Goal: Transaction & Acquisition: Download file/media

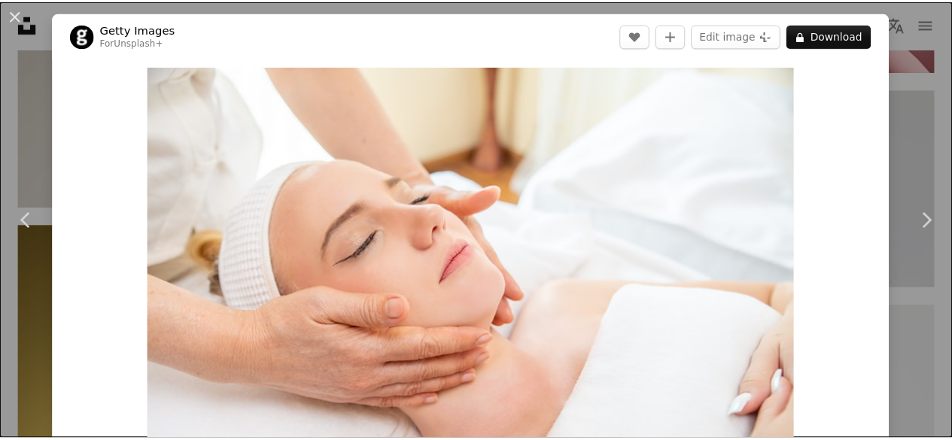
scroll to position [7529, 0]
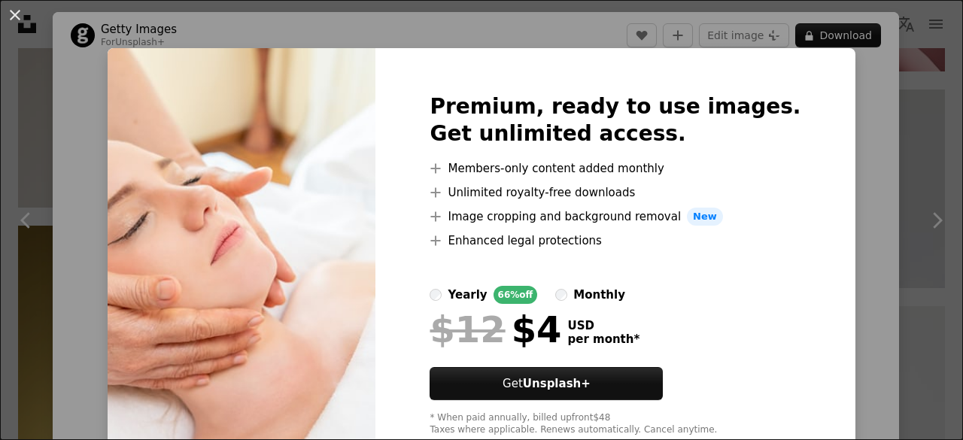
click at [878, 106] on div "An X shape Premium, ready to use images. Get unlimited access. A plus sign Memb…" at bounding box center [481, 220] width 963 height 440
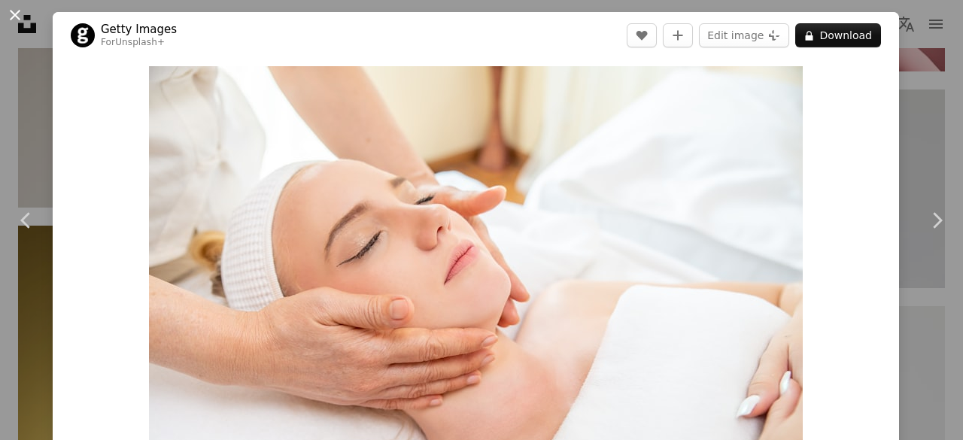
click at [12, 10] on button "An X shape" at bounding box center [15, 15] width 18 height 18
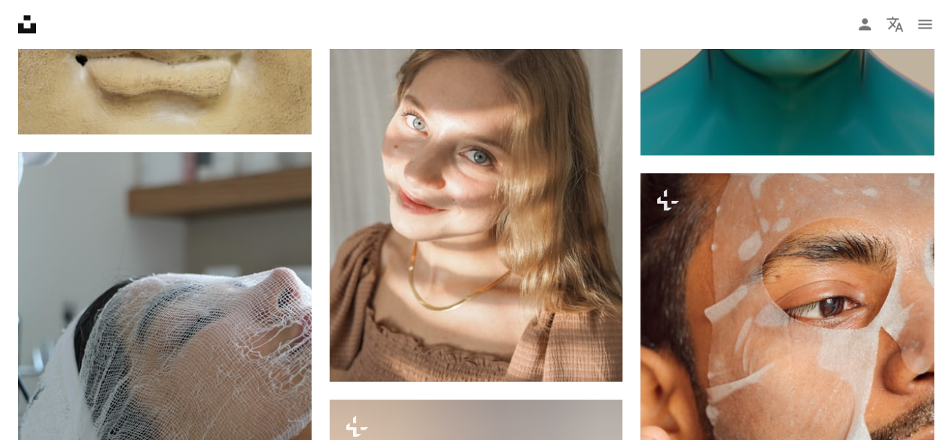
scroll to position [35221, 0]
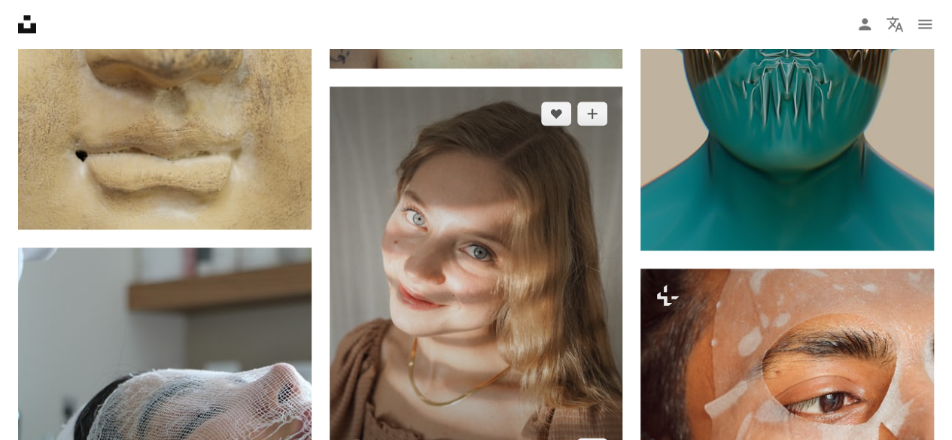
click at [521, 266] on img at bounding box center [477, 282] width 294 height 391
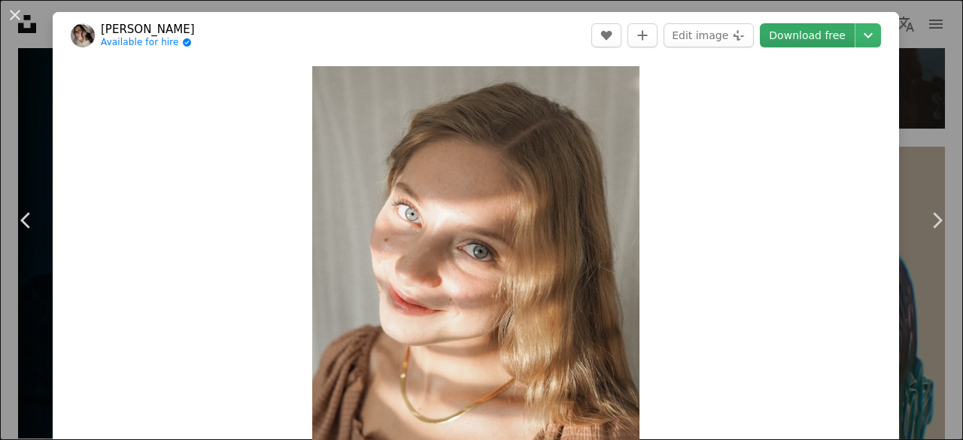
click at [783, 38] on link "Download free" at bounding box center [807, 35] width 95 height 24
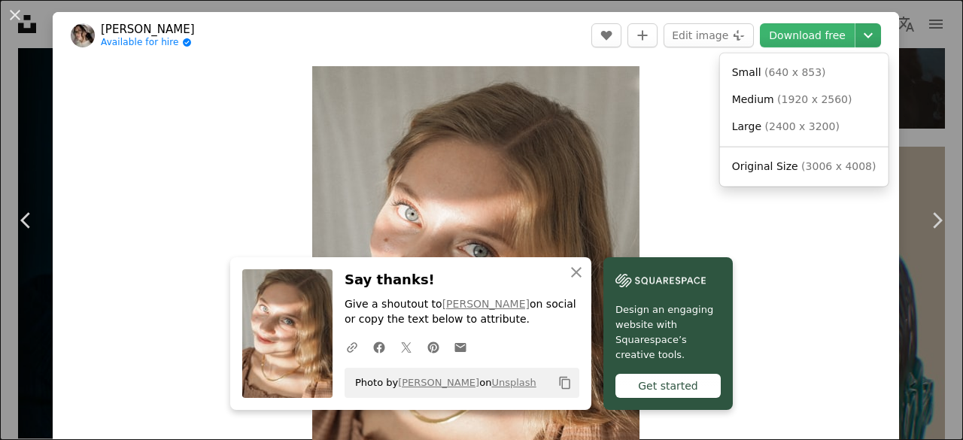
click at [865, 37] on icon "Chevron down" at bounding box center [869, 35] width 24 height 18
click at [834, 130] on link "Large ( 2400 x 3200 )" at bounding box center [804, 127] width 157 height 27
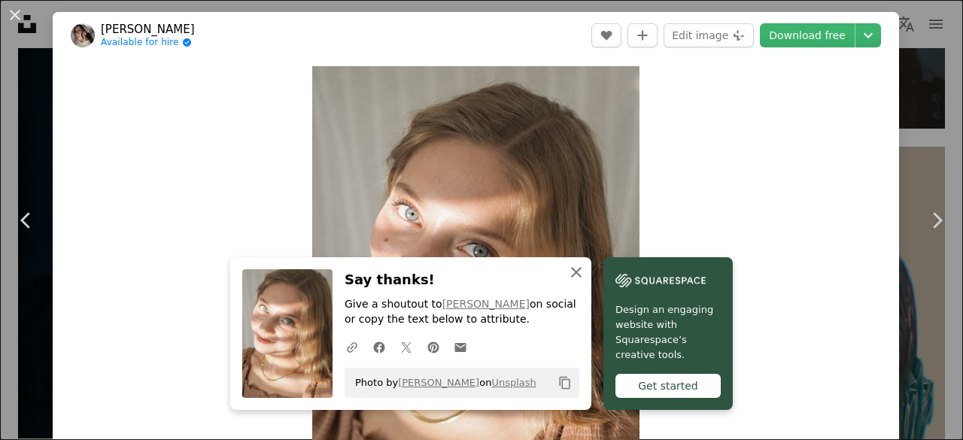
click at [569, 266] on icon "An X shape" at bounding box center [577, 272] width 18 height 18
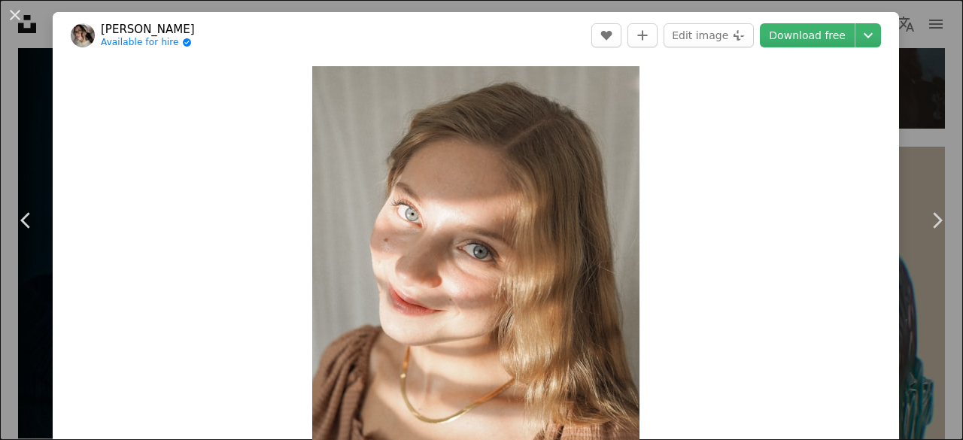
click at [909, 121] on div "An X shape Chevron left Chevron right [PERSON_NAME] Available for hire A checkm…" at bounding box center [481, 220] width 963 height 440
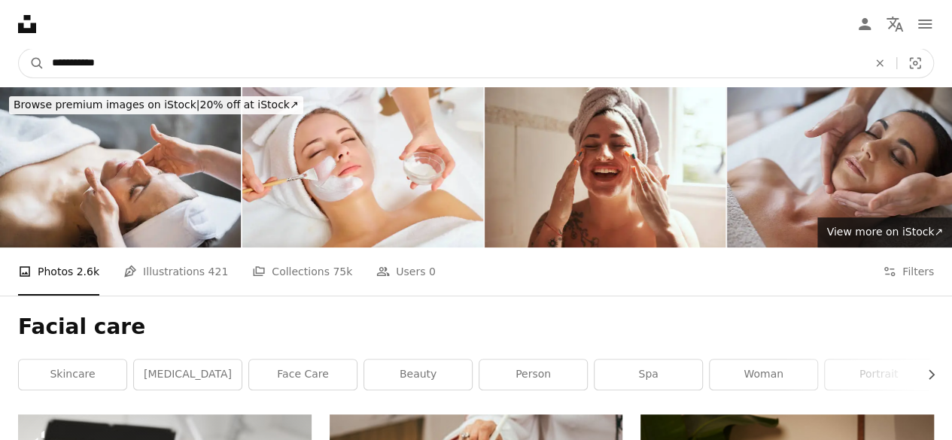
click at [106, 59] on input "**********" at bounding box center [453, 63] width 819 height 29
type input "*"
type input "*********"
click button "A magnifying glass" at bounding box center [32, 63] width 26 height 29
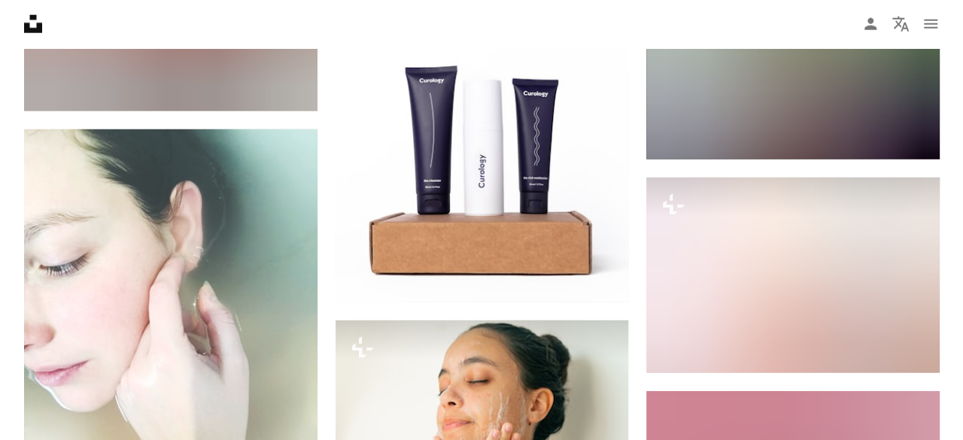
scroll to position [2010, 0]
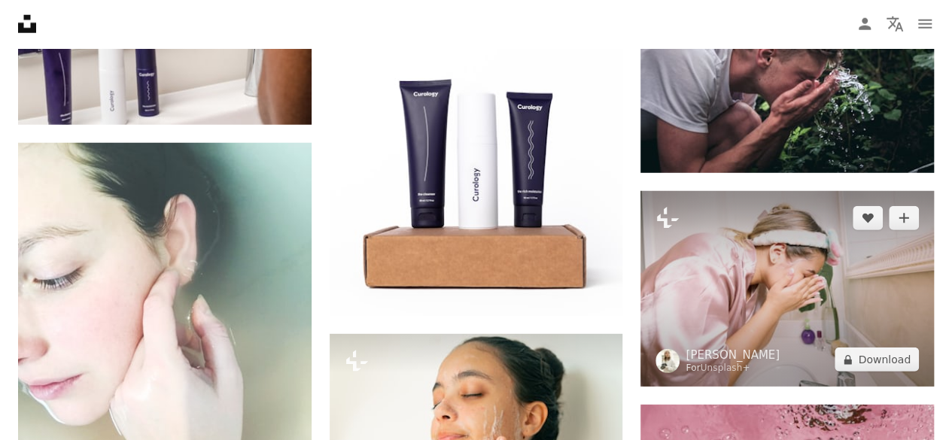
click at [759, 266] on img at bounding box center [788, 289] width 294 height 196
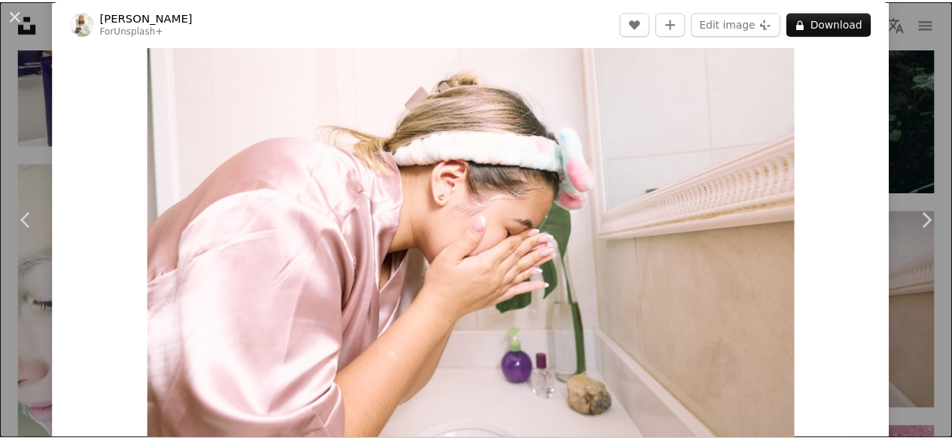
scroll to position [9, 0]
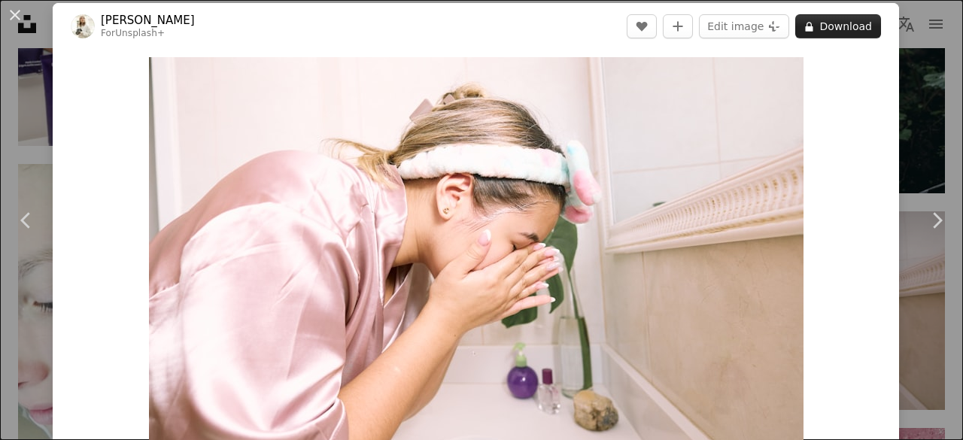
click at [846, 29] on button "A lock Download" at bounding box center [839, 26] width 86 height 24
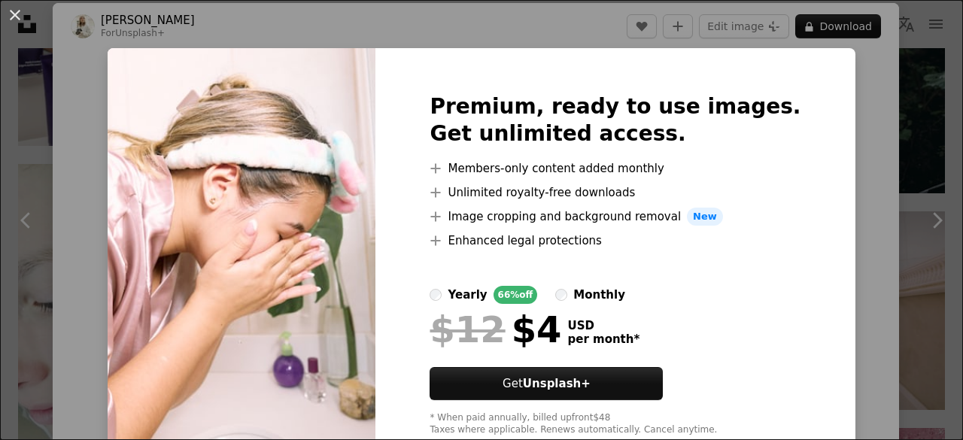
click at [890, 117] on div "An X shape Premium, ready to use images. Get unlimited access. A plus sign Memb…" at bounding box center [481, 220] width 963 height 440
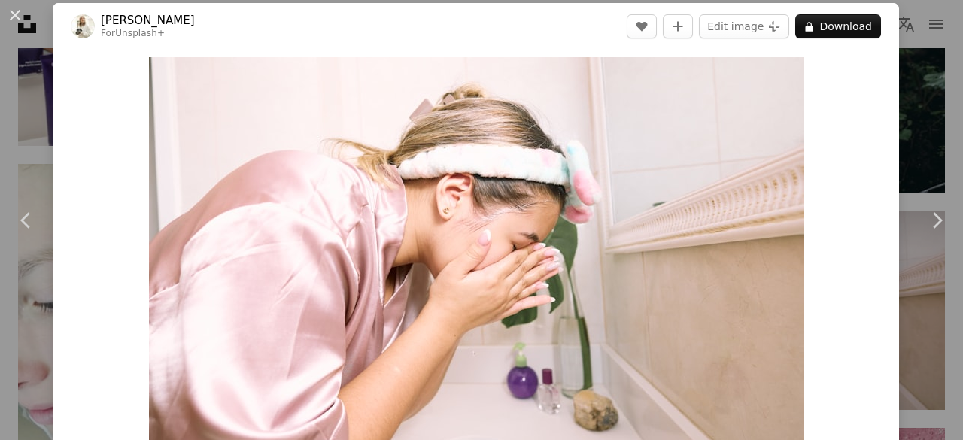
click at [923, 41] on div "An X shape Chevron left Chevron right [PERSON_NAME] For Unsplash+ A heart A plu…" at bounding box center [481, 220] width 963 height 440
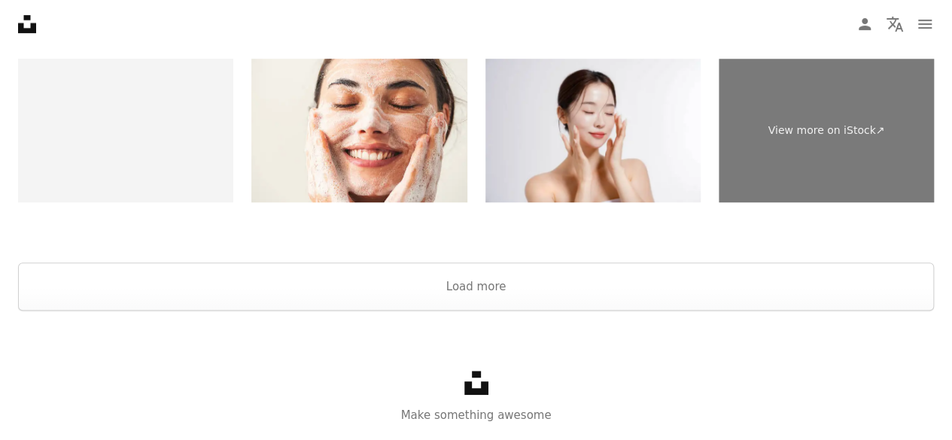
scroll to position [3322, 0]
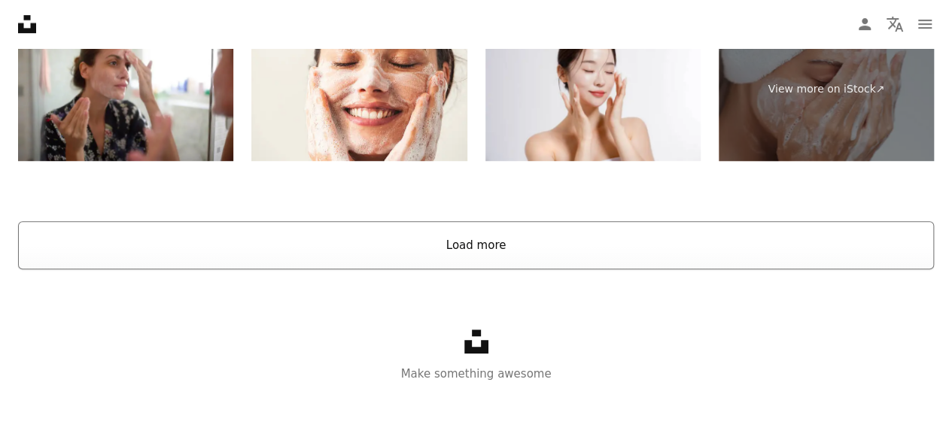
click at [838, 240] on button "Load more" at bounding box center [476, 245] width 916 height 48
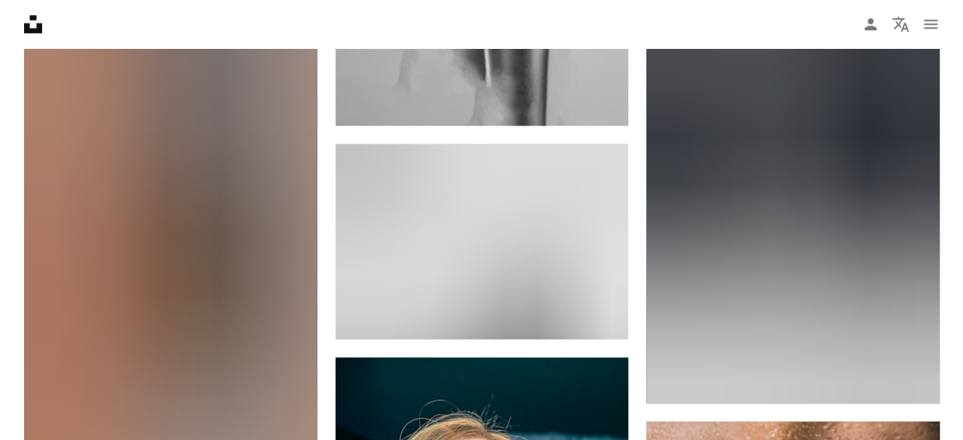
scroll to position [23736, 0]
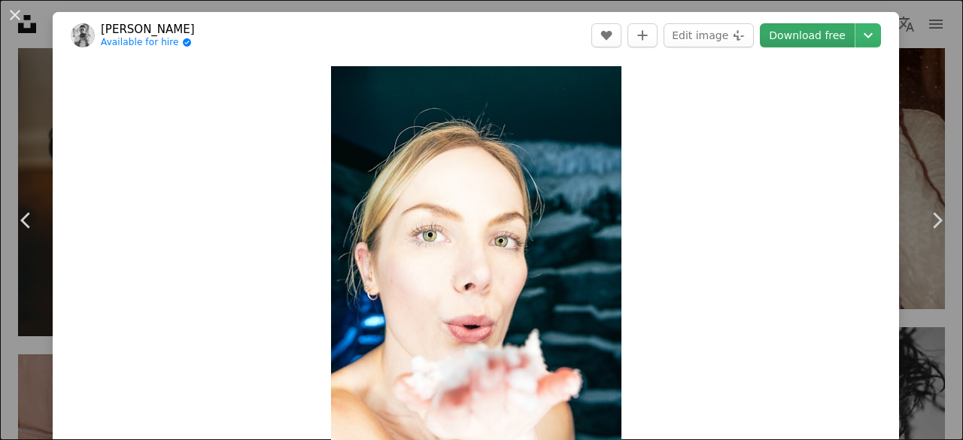
click at [782, 38] on link "Download free" at bounding box center [807, 35] width 95 height 24
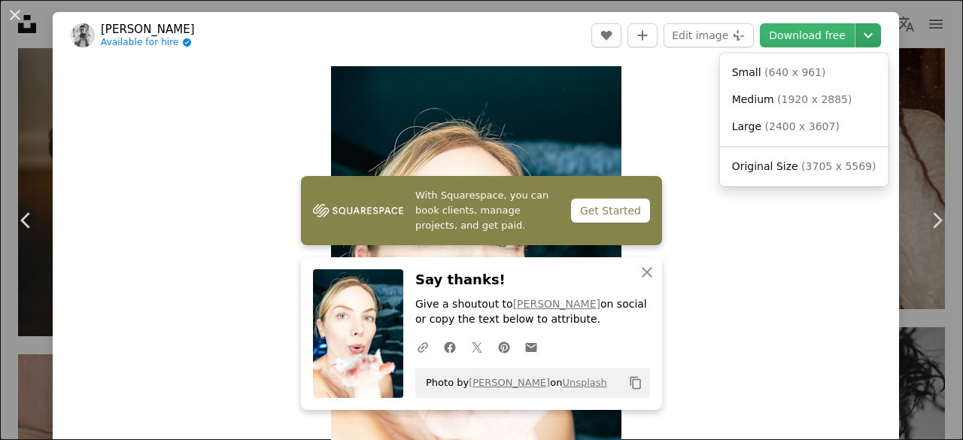
click at [857, 37] on icon "Chevron down" at bounding box center [869, 35] width 24 height 18
click at [860, 37] on icon "Chevron down" at bounding box center [869, 35] width 24 height 18
click at [766, 127] on span "( 2400 x 3607 )" at bounding box center [803, 126] width 75 height 12
